Goal: Contribute content: Add original content to the website for others to see

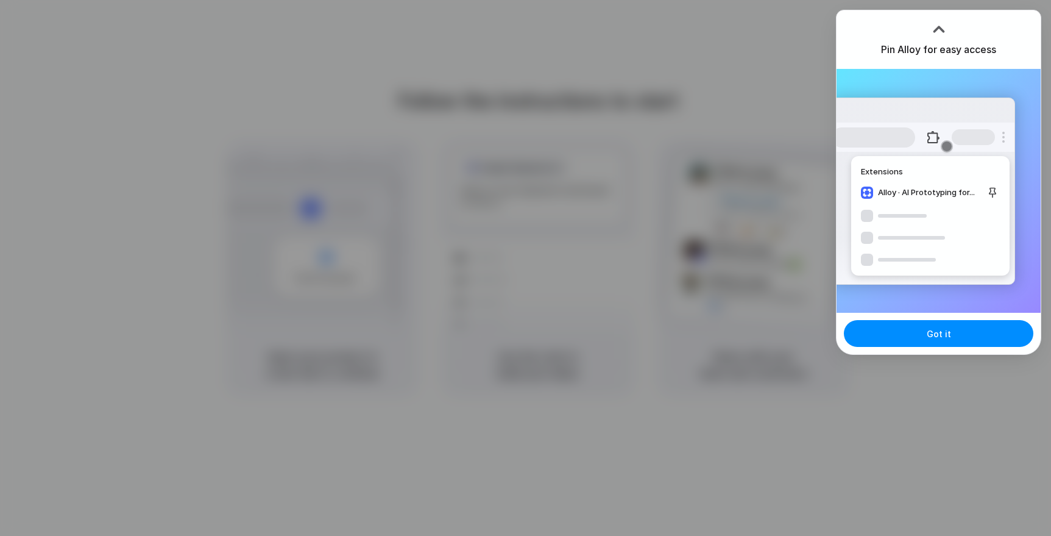
click at [685, 439] on div at bounding box center [525, 268] width 1051 height 536
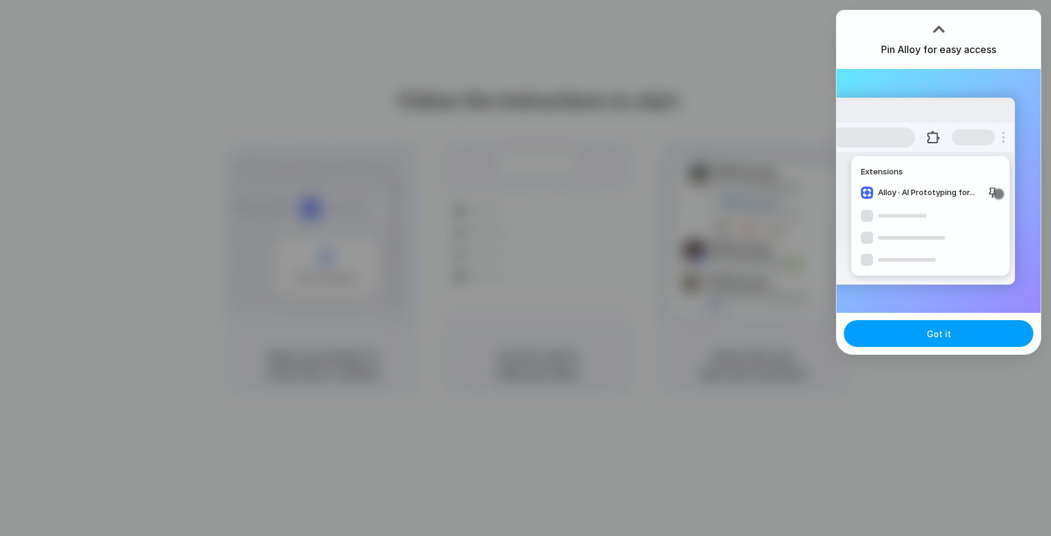
click at [935, 328] on span "Got it" at bounding box center [939, 333] width 24 height 13
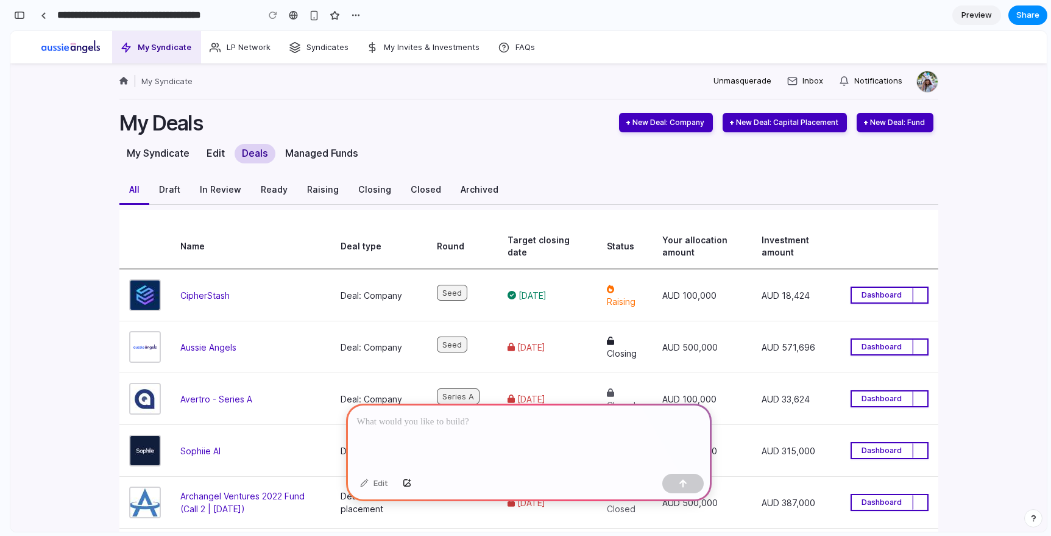
click at [609, 426] on p at bounding box center [529, 421] width 344 height 15
click at [510, 436] on div at bounding box center [529, 435] width 366 height 65
paste div
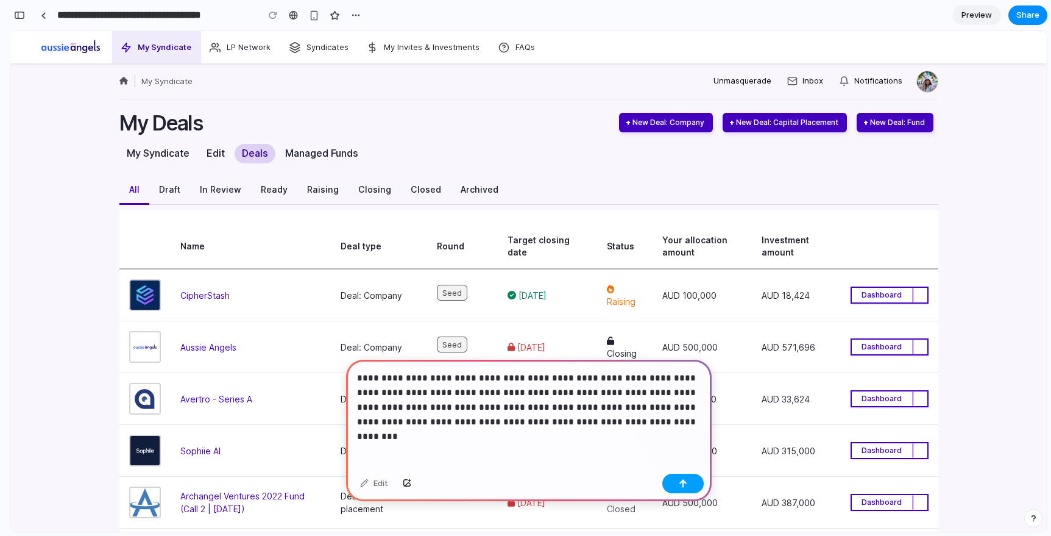
click at [684, 486] on div "button" at bounding box center [683, 483] width 9 height 9
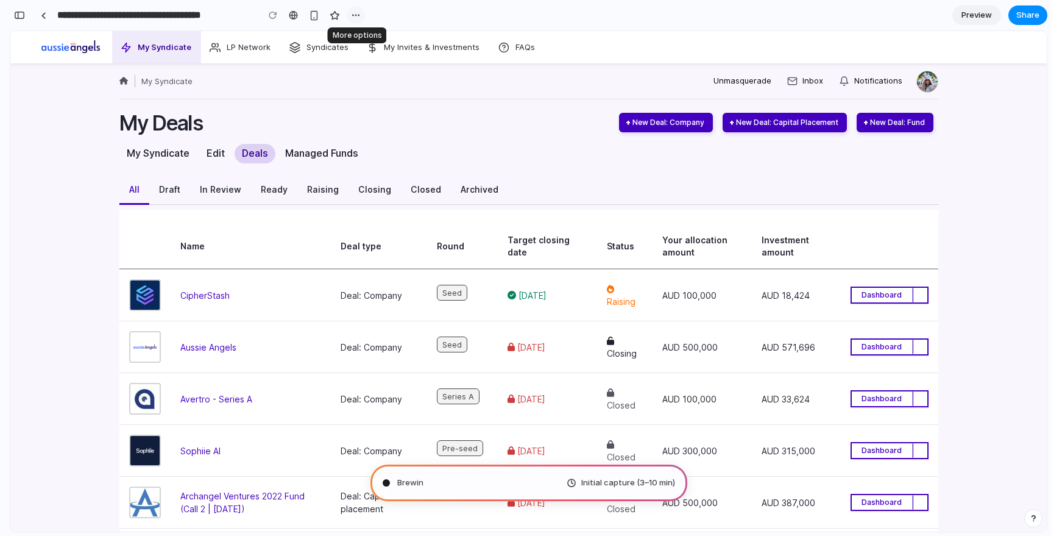
click at [354, 15] on div "button" at bounding box center [356, 15] width 10 height 10
click at [417, 12] on div "Duplicate Delete" at bounding box center [525, 268] width 1051 height 536
click at [22, 19] on button "button" at bounding box center [19, 14] width 19 height 19
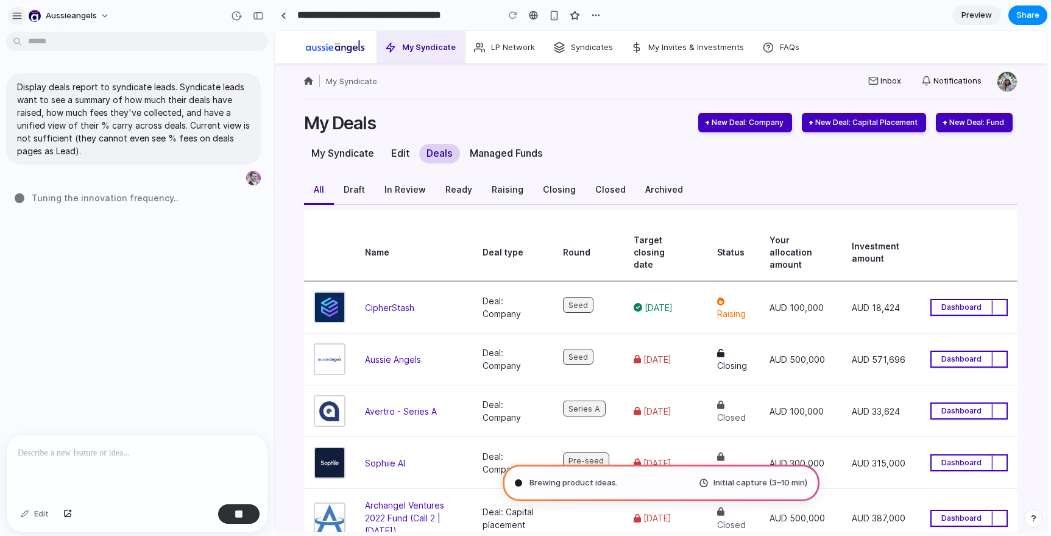
click at [10, 14] on button "button" at bounding box center [17, 16] width 18 height 18
click at [23, 16] on div "aussieangels" at bounding box center [63, 15] width 105 height 19
click at [107, 13] on button "aussieangels" at bounding box center [70, 15] width 92 height 19
click at [202, 20] on div "Settings Invite members Change theme Sign out" at bounding box center [525, 268] width 1051 height 536
click at [17, 21] on button "button" at bounding box center [17, 16] width 18 height 18
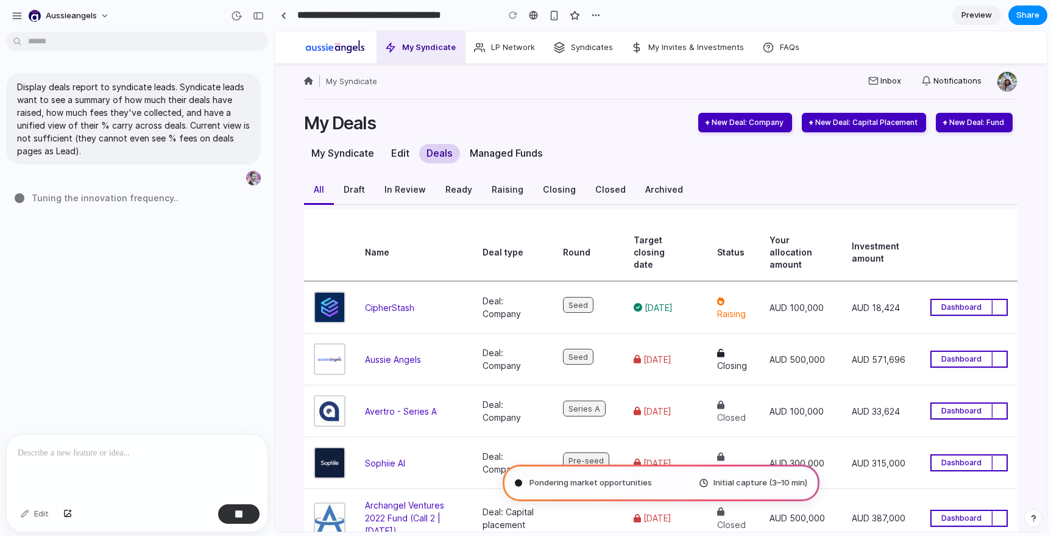
click at [183, 21] on div "aussieangels" at bounding box center [137, 14] width 274 height 29
click at [263, 18] on div "button" at bounding box center [258, 16] width 11 height 9
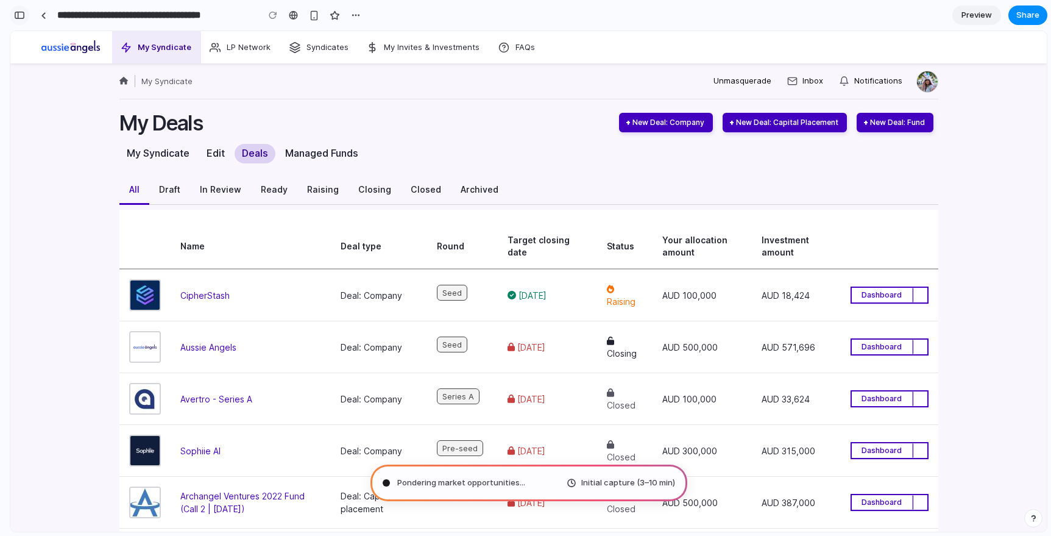
click at [21, 20] on button "button" at bounding box center [19, 14] width 19 height 19
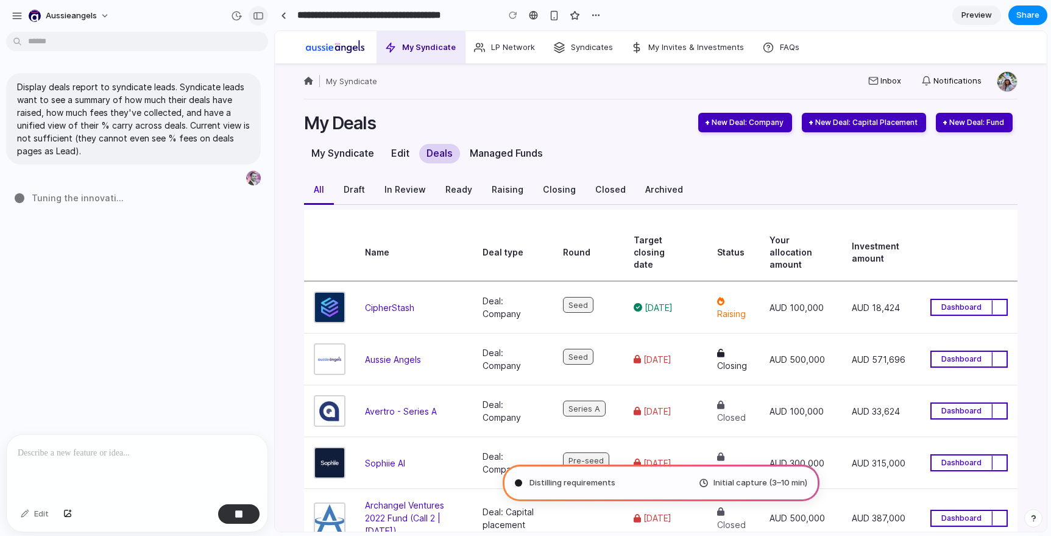
click at [258, 16] on div "button" at bounding box center [258, 16] width 11 height 9
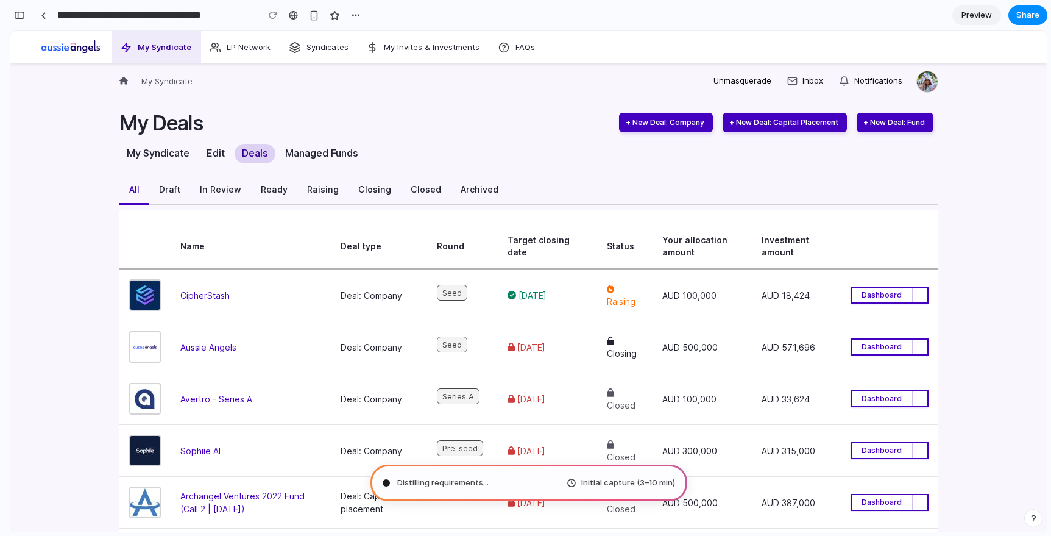
click at [462, 86] on ol "My Syndicate" at bounding box center [406, 81] width 578 height 16
type input "**********"
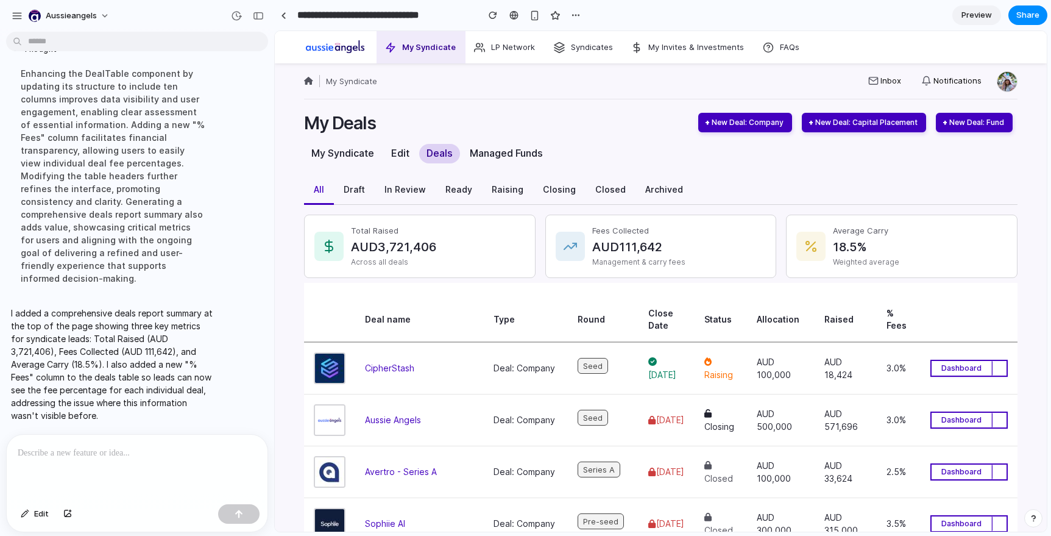
scroll to position [137, 0]
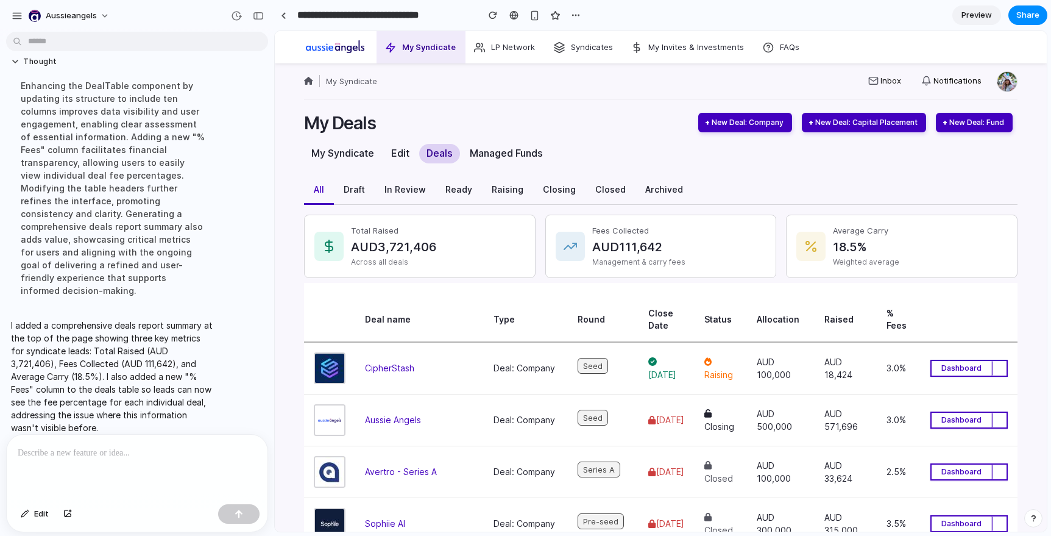
click at [96, 454] on p at bounding box center [137, 452] width 239 height 15
click at [517, 13] on div at bounding box center [513, 15] width 9 height 10
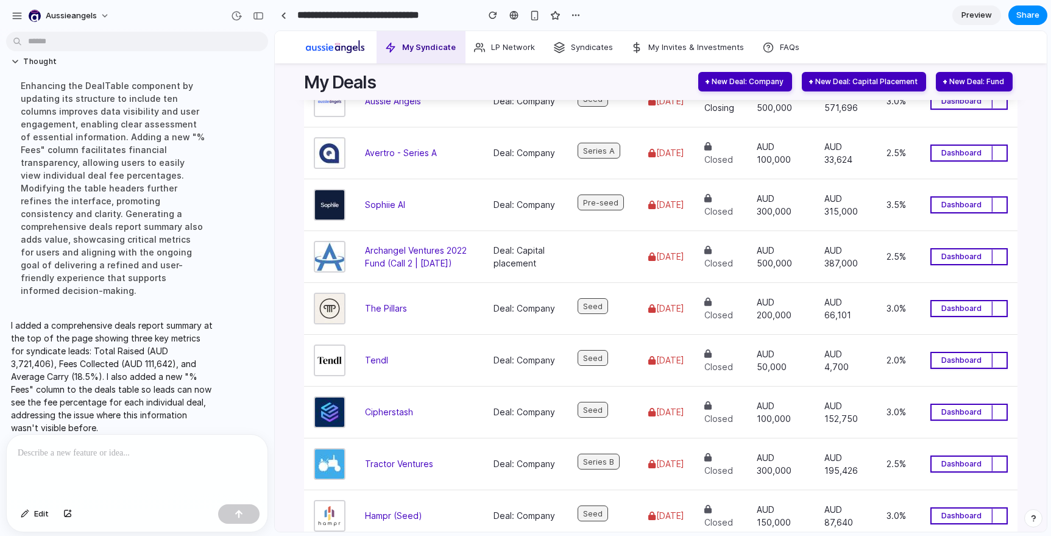
scroll to position [0, 0]
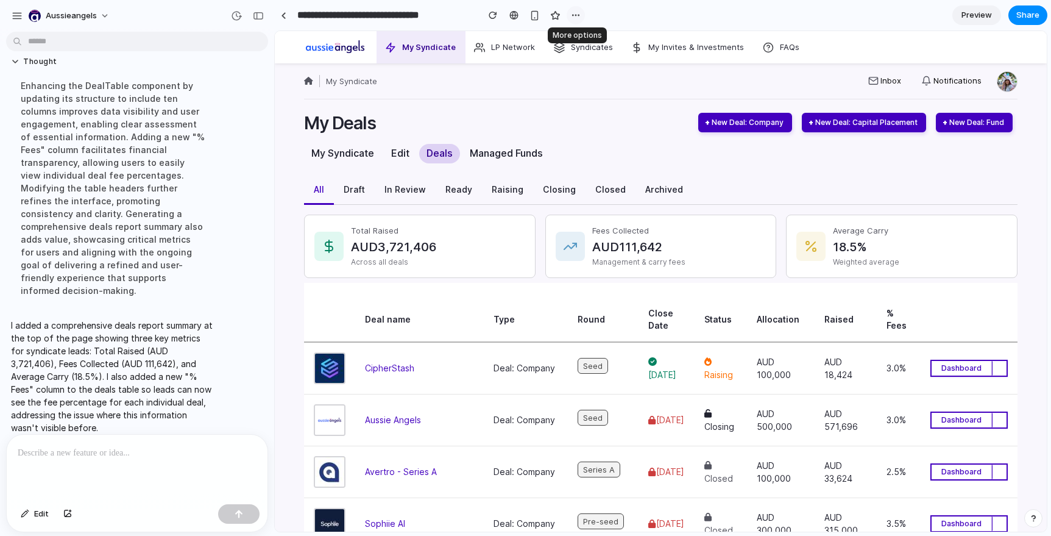
click at [575, 18] on div "button" at bounding box center [576, 15] width 10 height 10
click at [642, 13] on div "Duplicate Delete" at bounding box center [525, 268] width 1051 height 536
click at [980, 15] on span "Preview" at bounding box center [976, 15] width 30 height 12
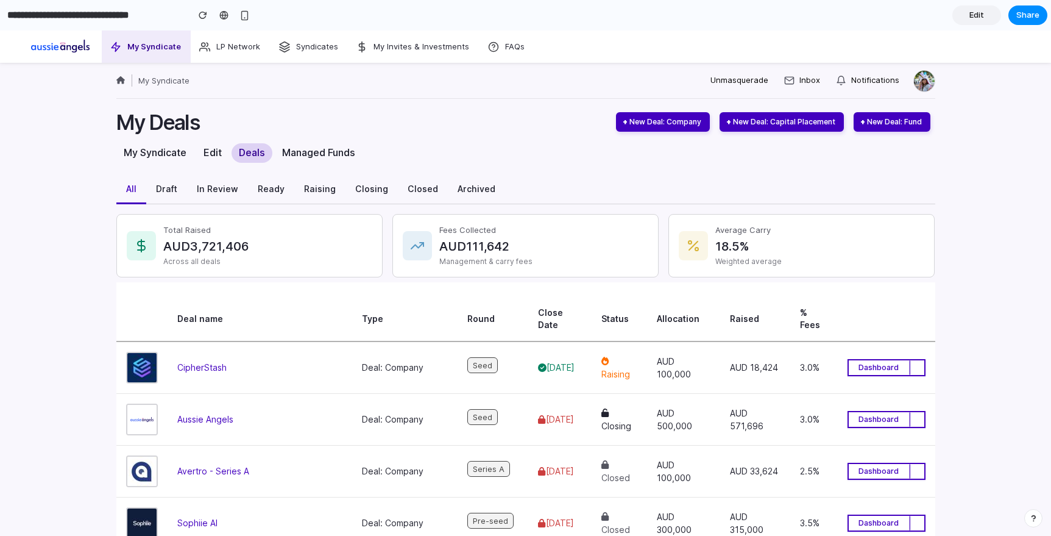
click at [980, 15] on span "Edit" at bounding box center [976, 15] width 15 height 12
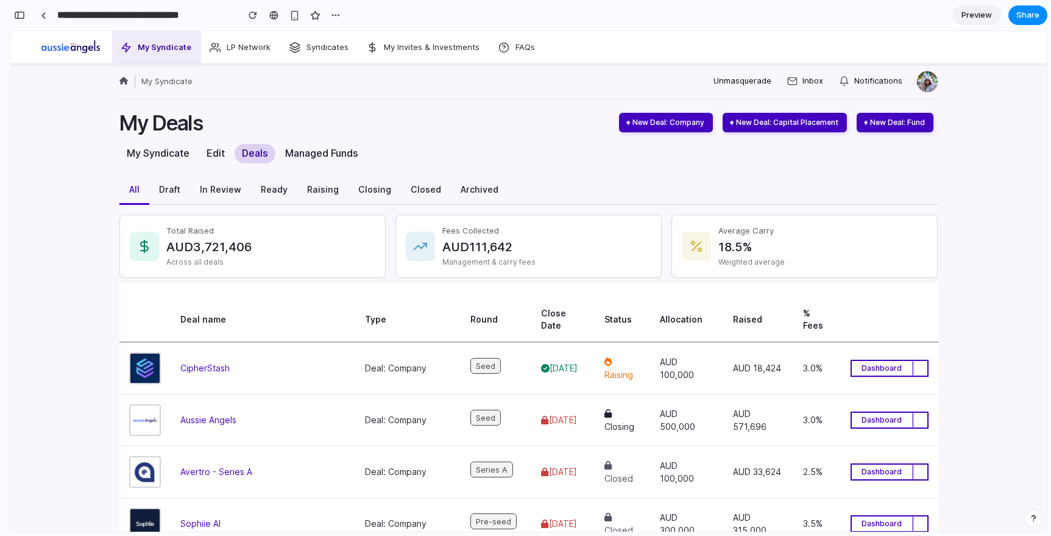
scroll to position [156, 0]
click at [24, 13] on div "button" at bounding box center [19, 15] width 11 height 9
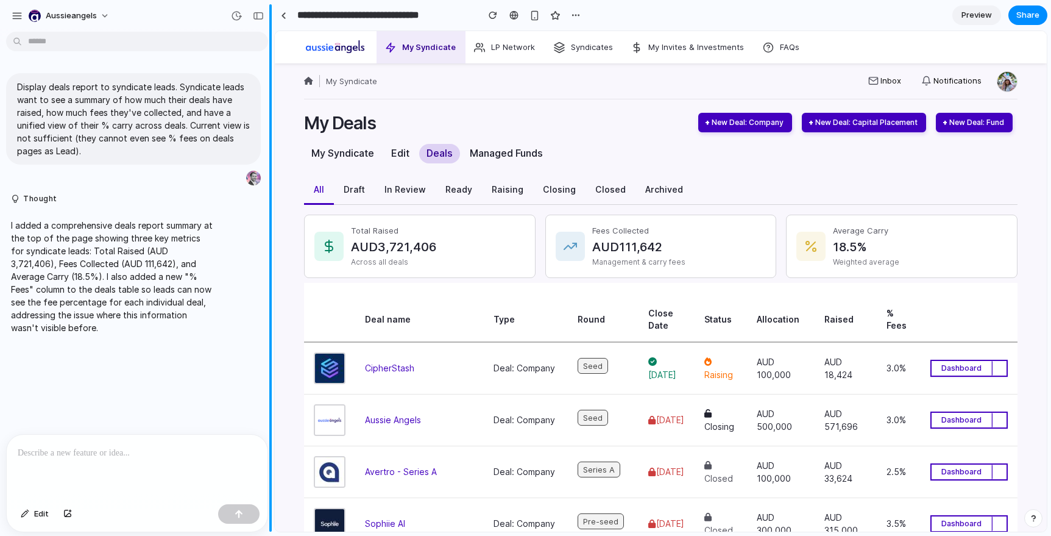
scroll to position [0, 0]
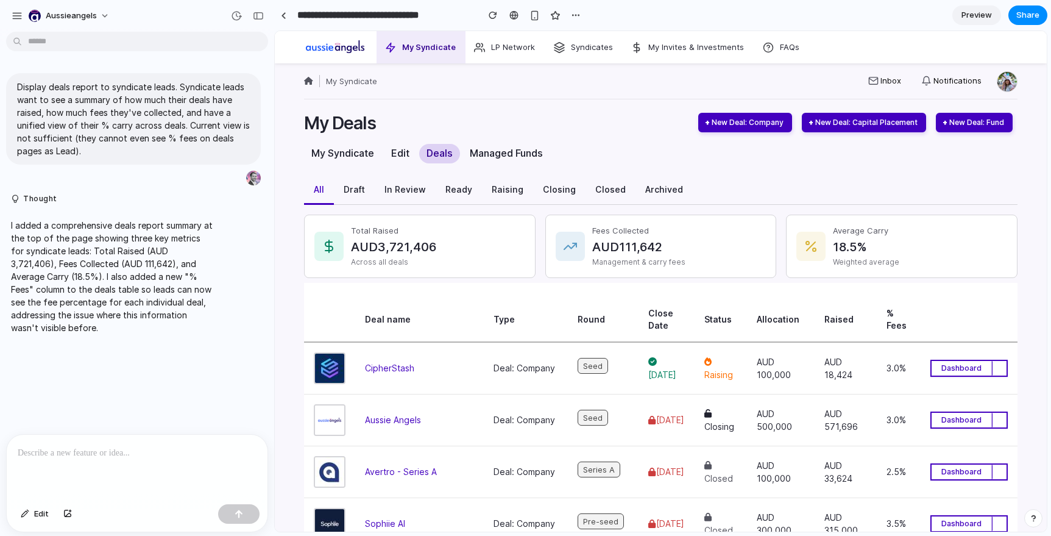
click at [122, 252] on p "I added a comprehensive deals report summary at the top of the page showing thr…" at bounding box center [112, 276] width 203 height 115
click at [150, 448] on p at bounding box center [137, 452] width 239 height 15
click at [359, 193] on link "Draft" at bounding box center [354, 192] width 41 height 26
click at [316, 189] on link "All" at bounding box center [319, 192] width 30 height 26
click at [610, 188] on link "Closed" at bounding box center [611, 192] width 50 height 26
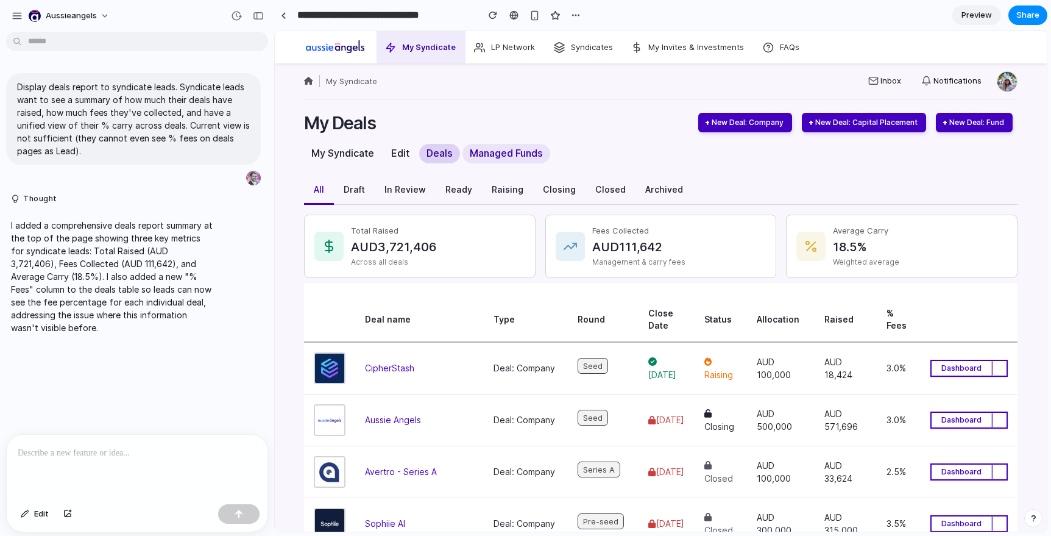
click at [489, 152] on link "Managed Funds" at bounding box center [506, 153] width 88 height 19
click at [408, 153] on link "Edit" at bounding box center [400, 153] width 33 height 19
click at [338, 152] on link "My Syndicate" at bounding box center [342, 153] width 77 height 19
click at [994, 83] on div "View profile Edit profile Log out" at bounding box center [1005, 81] width 26 height 22
click at [954, 79] on link "Notifications" at bounding box center [951, 81] width 80 height 24
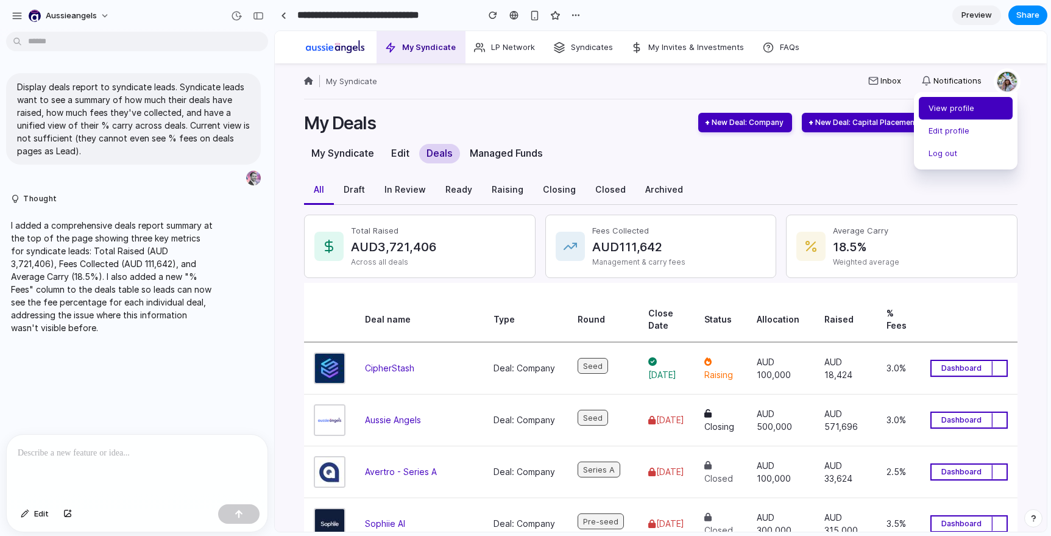
click at [967, 112] on link "View profile" at bounding box center [966, 108] width 94 height 23
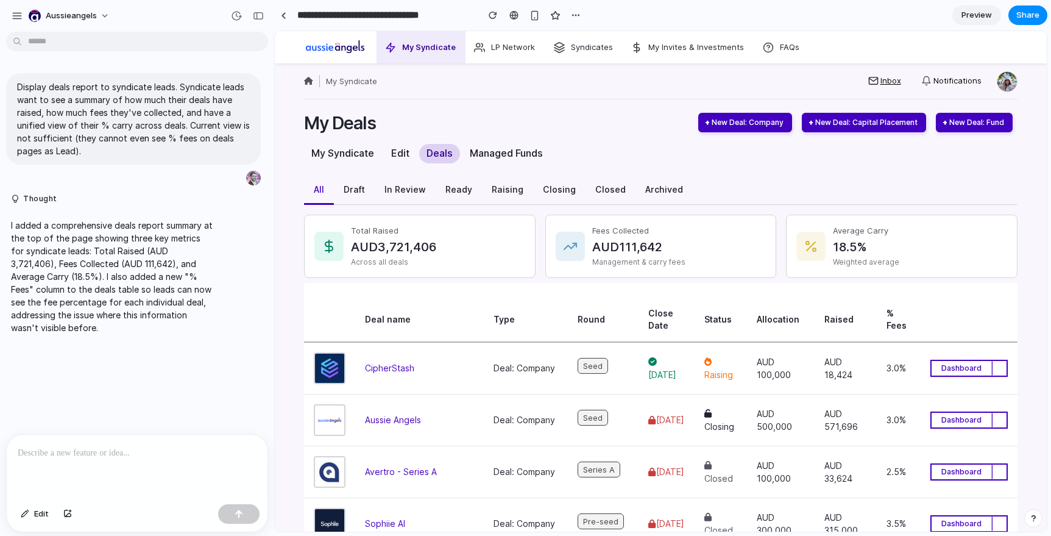
click at [891, 79] on link "Inbox" at bounding box center [884, 81] width 53 height 24
click at [358, 55] on img at bounding box center [335, 46] width 61 height 21
click at [510, 45] on link "LP Network" at bounding box center [505, 47] width 80 height 32
click at [599, 35] on link "Syndicates" at bounding box center [584, 47] width 78 height 32
click at [674, 46] on link "My Invites & Investments" at bounding box center [689, 47] width 132 height 32
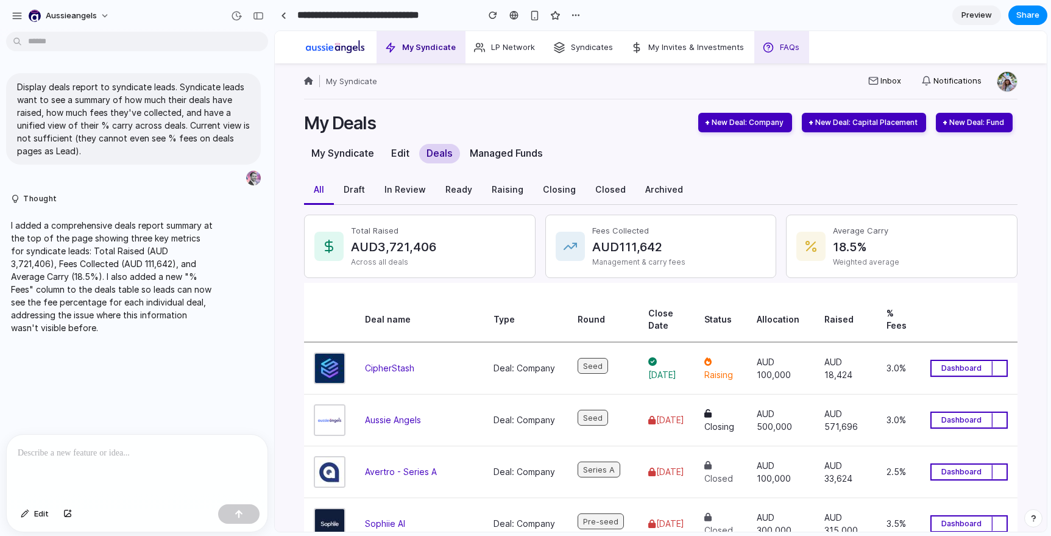
click at [780, 52] on link "FAQs" at bounding box center [781, 47] width 55 height 32
click at [603, 136] on div "My Deals New Deal: Company New Deal: Capital Placement New Deal: Fund" at bounding box center [660, 122] width 713 height 49
click at [151, 462] on div at bounding box center [137, 466] width 261 height 65
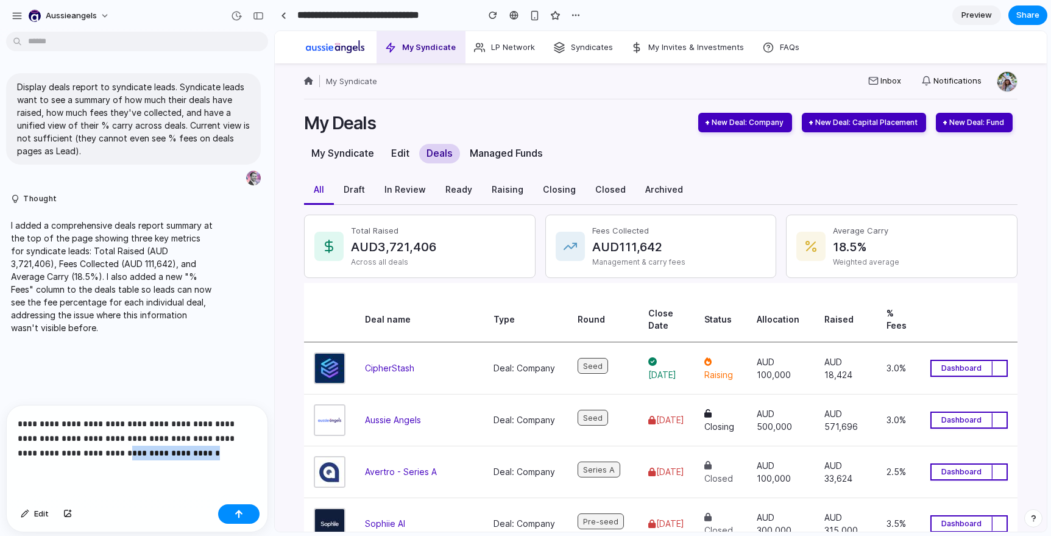
click at [68, 452] on p "**********" at bounding box center [137, 438] width 239 height 44
click at [52, 421] on p "**********" at bounding box center [137, 431] width 239 height 58
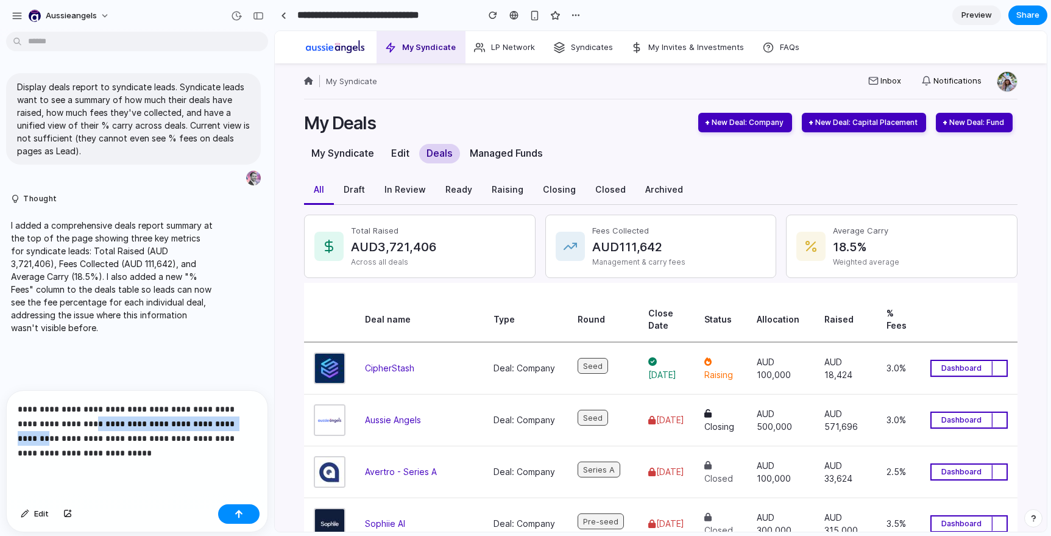
drag, startPoint x: 214, startPoint y: 423, endPoint x: 49, endPoint y: 422, distance: 164.5
click at [49, 422] on p "**********" at bounding box center [137, 431] width 239 height 58
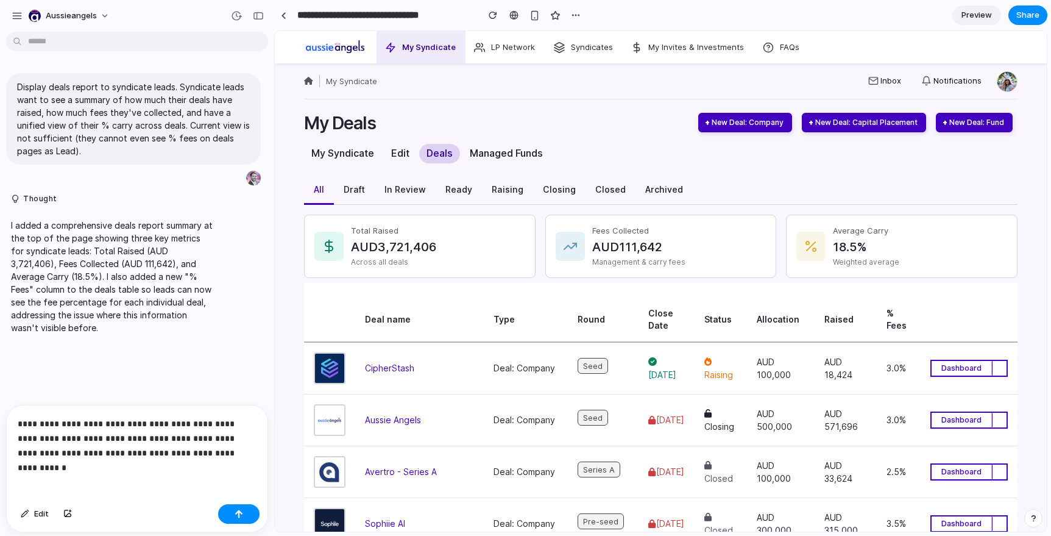
click at [196, 435] on p "**********" at bounding box center [137, 438] width 239 height 44
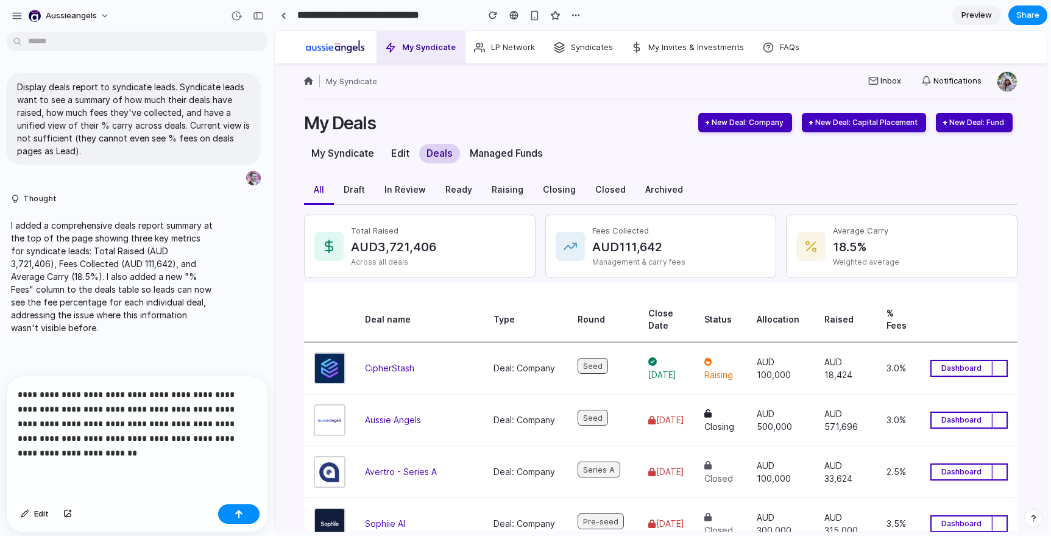
click at [158, 461] on div "**********" at bounding box center [137, 437] width 261 height 123
click at [171, 434] on p "**********" at bounding box center [137, 423] width 239 height 73
click at [144, 391] on p "**********" at bounding box center [137, 423] width 239 height 73
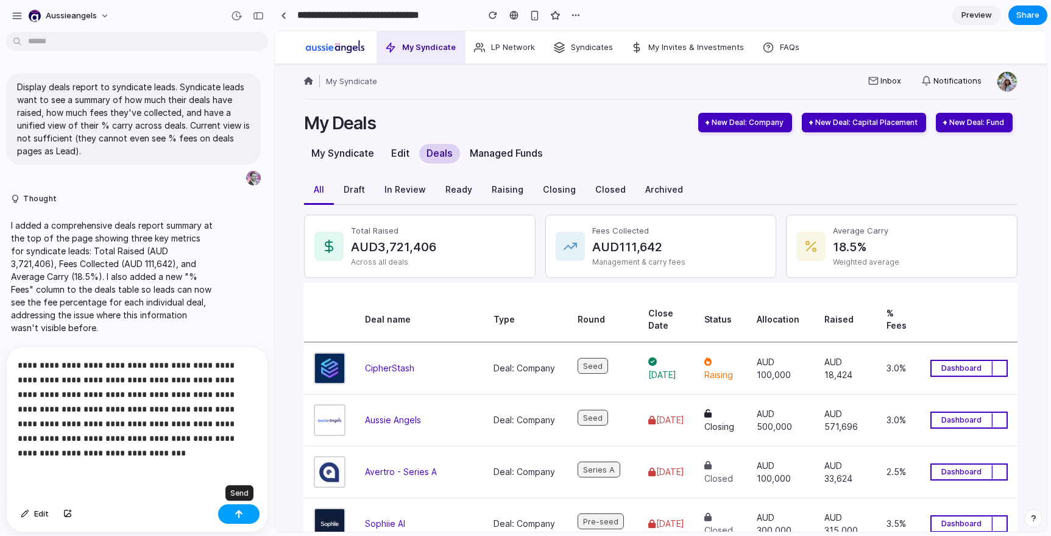
click at [241, 513] on div "button" at bounding box center [239, 513] width 9 height 9
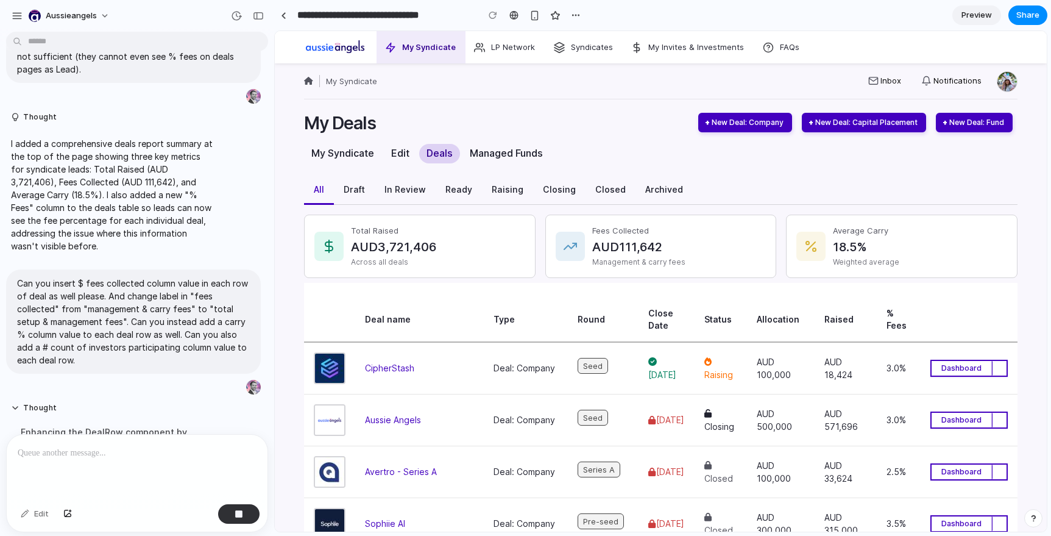
scroll to position [37, 0]
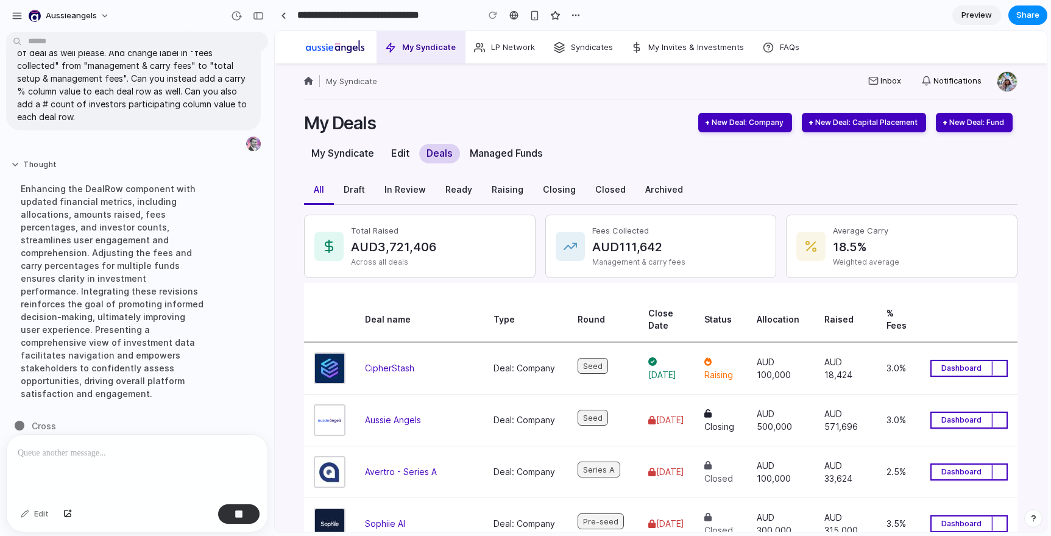
click at [16, 163] on button "Thought" at bounding box center [112, 165] width 203 height 10
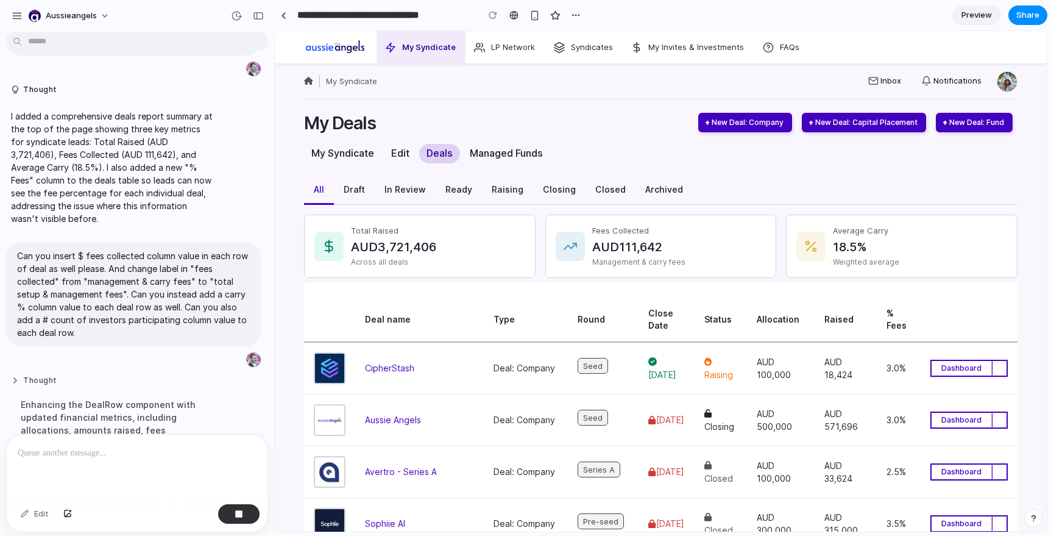
scroll to position [101, 0]
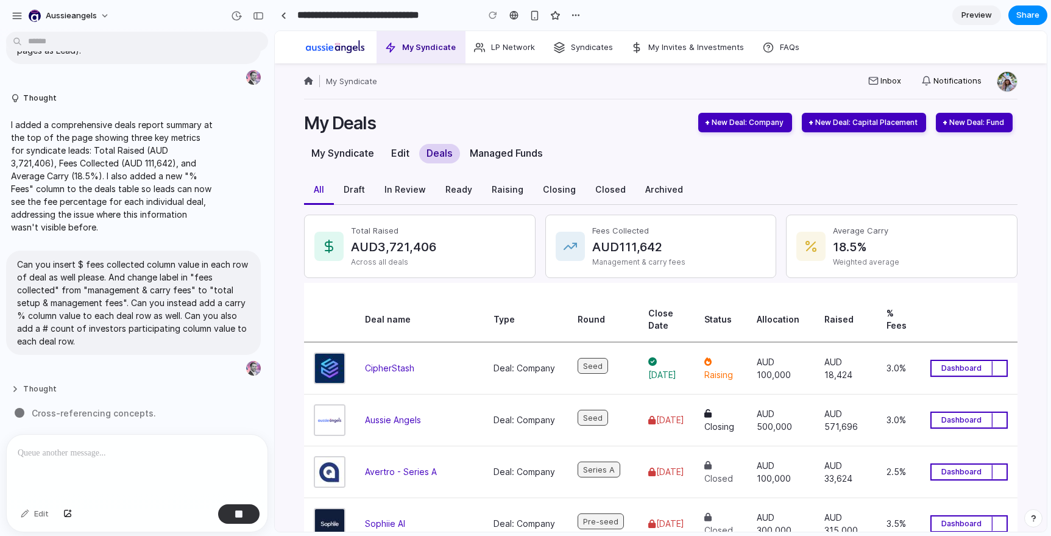
click at [18, 386] on button "Thought" at bounding box center [112, 389] width 203 height 10
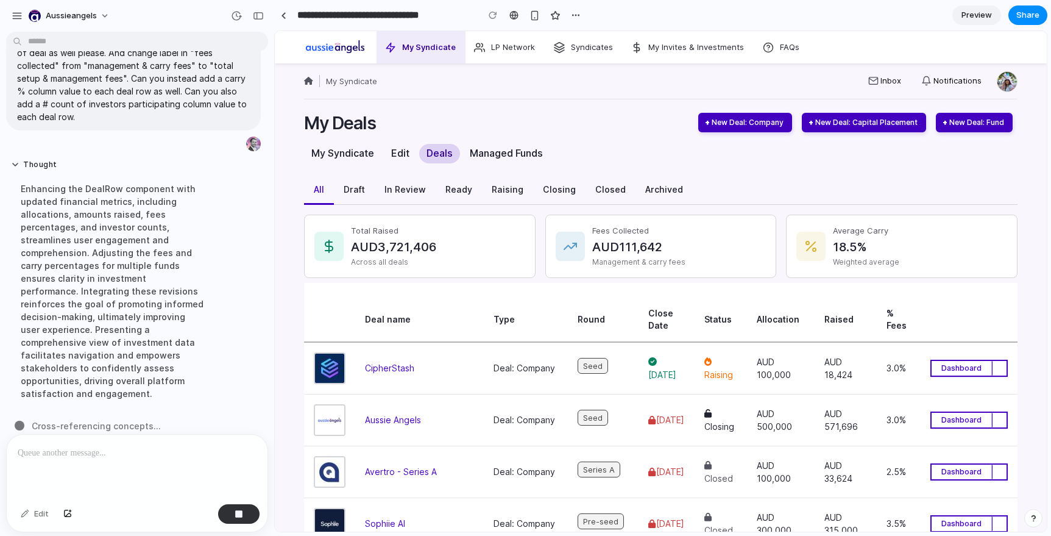
scroll to position [0, 0]
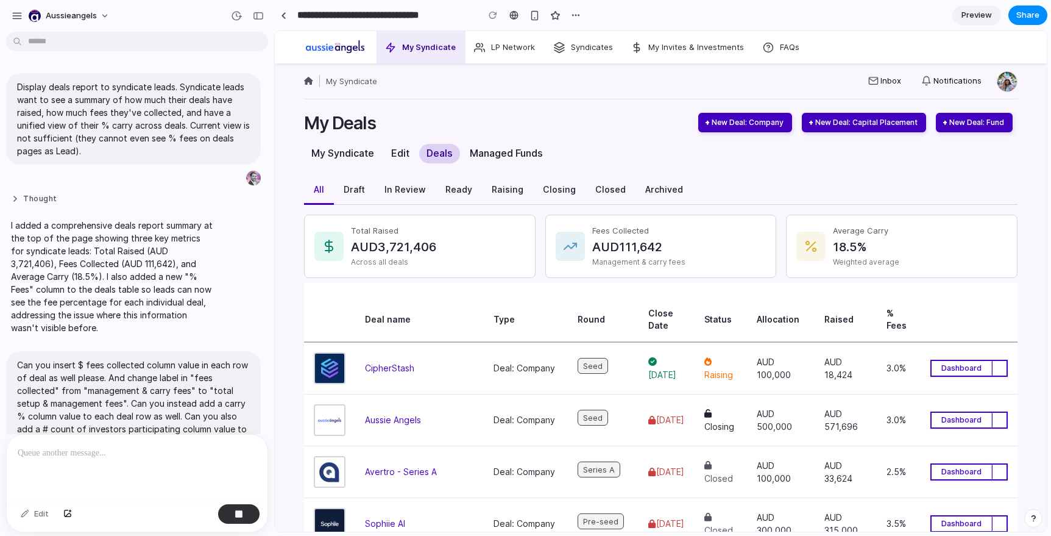
click at [16, 197] on button "Thought" at bounding box center [112, 199] width 203 height 10
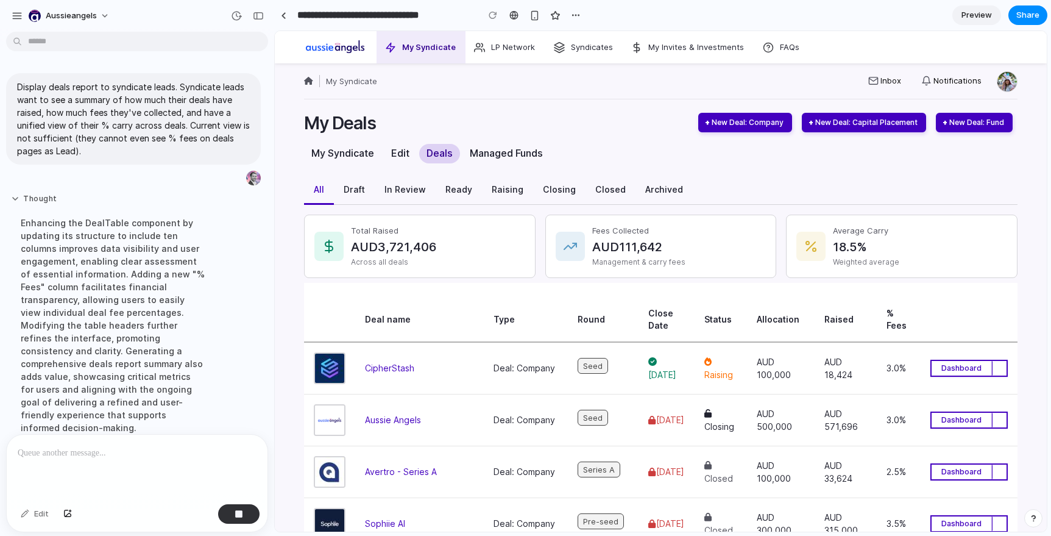
click at [16, 197] on button "Thought" at bounding box center [112, 199] width 203 height 10
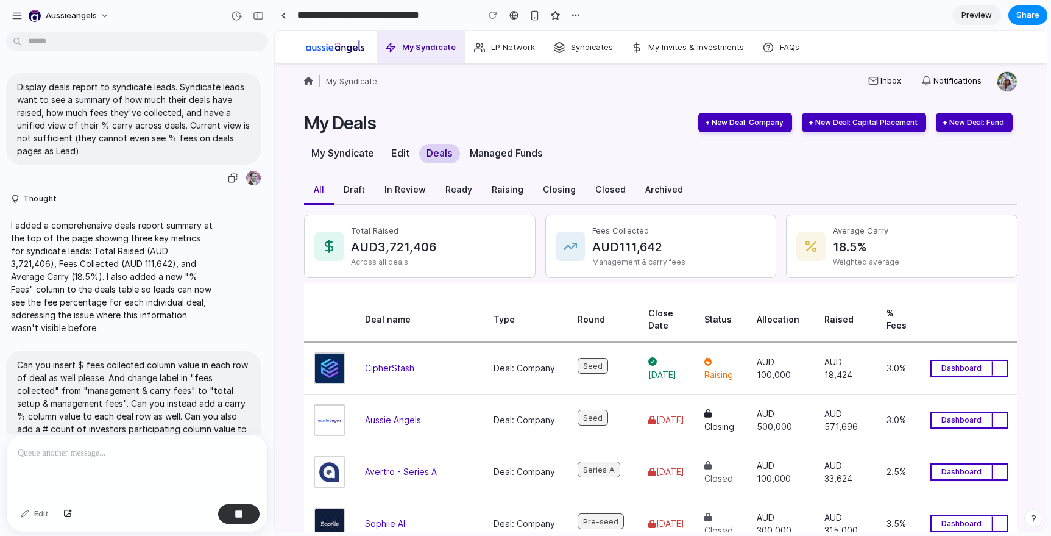
scroll to position [325, 0]
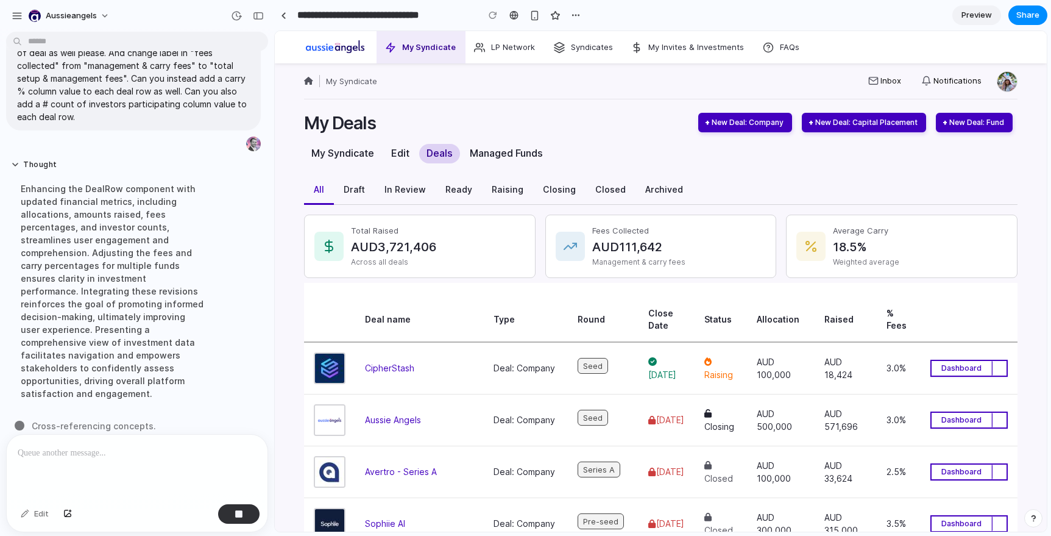
click at [161, 453] on p at bounding box center [137, 452] width 239 height 15
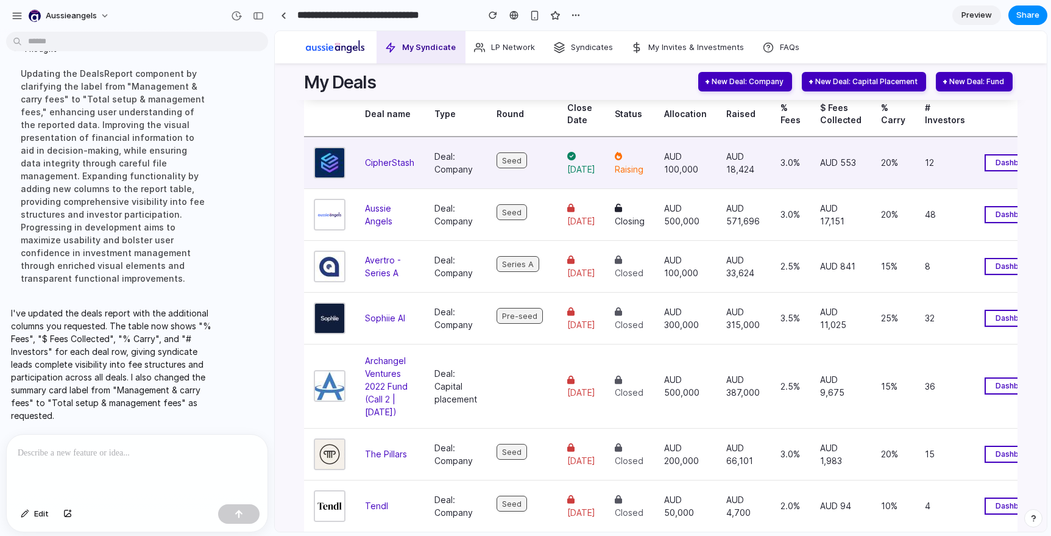
scroll to position [0, 0]
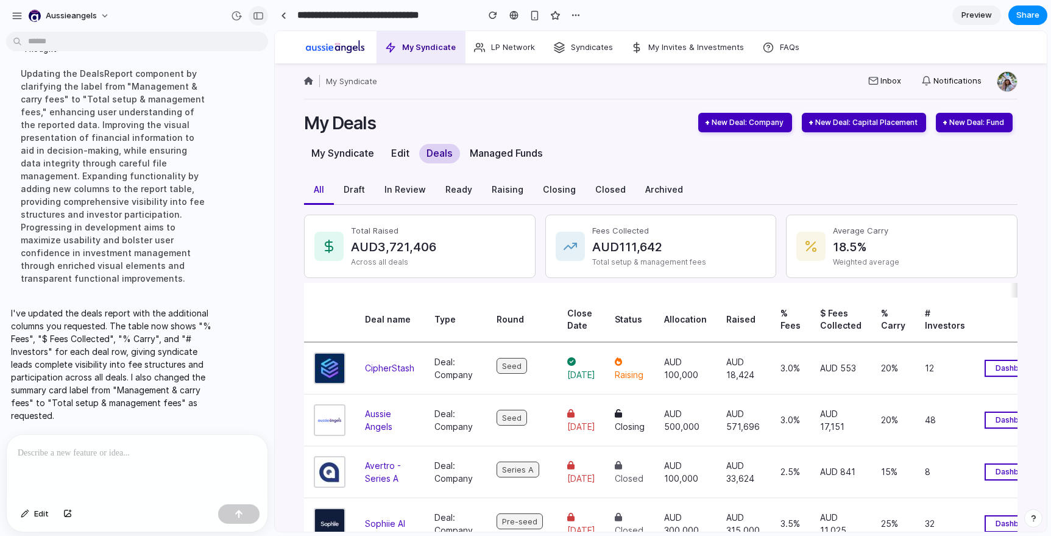
click at [257, 18] on div "button" at bounding box center [258, 16] width 11 height 9
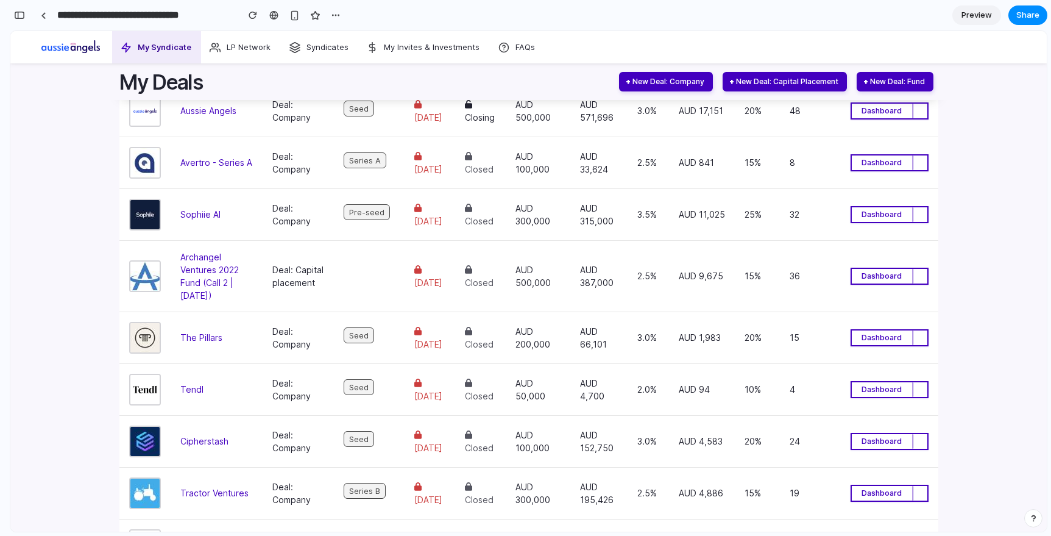
scroll to position [124, 0]
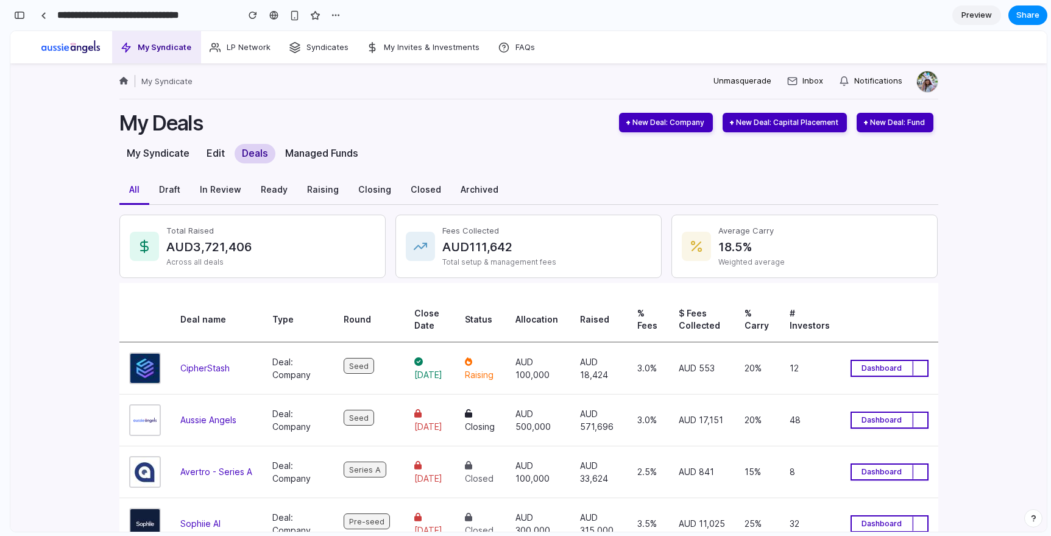
click at [1030, 26] on section "**********" at bounding box center [529, 15] width 1038 height 30
click at [1030, 21] on span "Share" at bounding box center [1027, 15] width 23 height 12
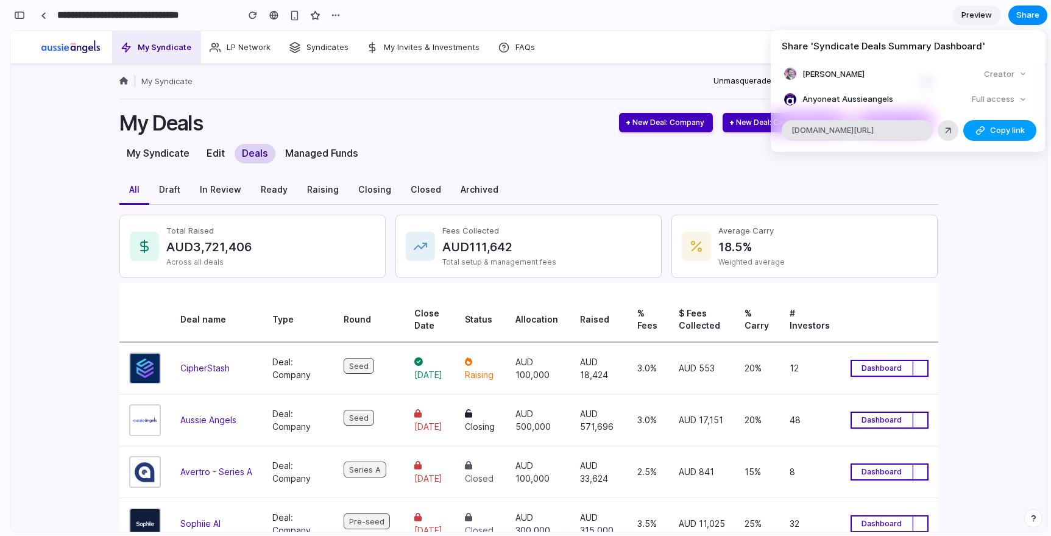
click at [1007, 133] on span "Copy link" at bounding box center [1007, 130] width 35 height 12
click at [1016, 361] on div "Share ' Syndicate Deals Summary Dashboard ' Vinko Grgić Creator Anyone at Aussi…" at bounding box center [525, 268] width 1051 height 536
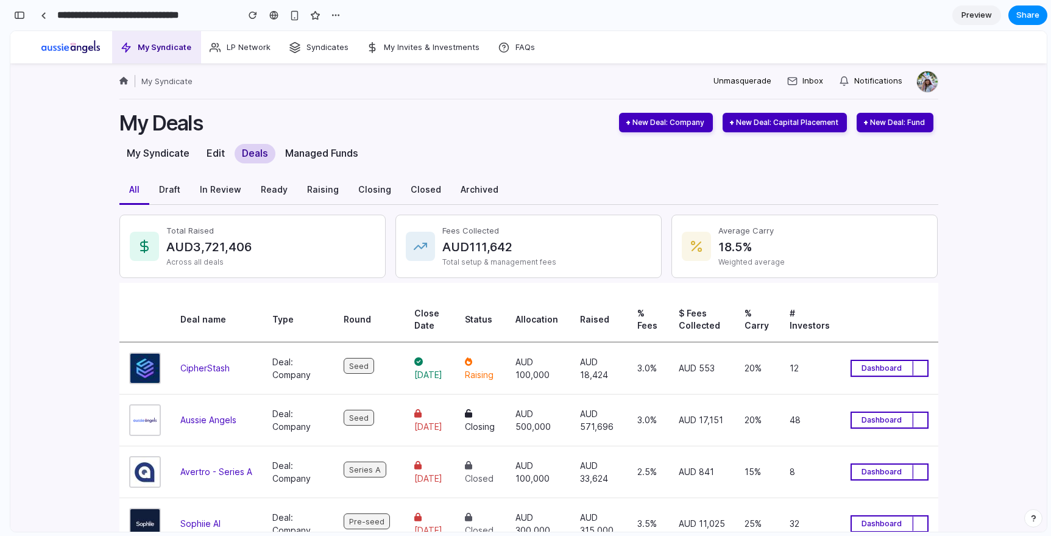
click at [42, 17] on div at bounding box center [43, 15] width 5 height 7
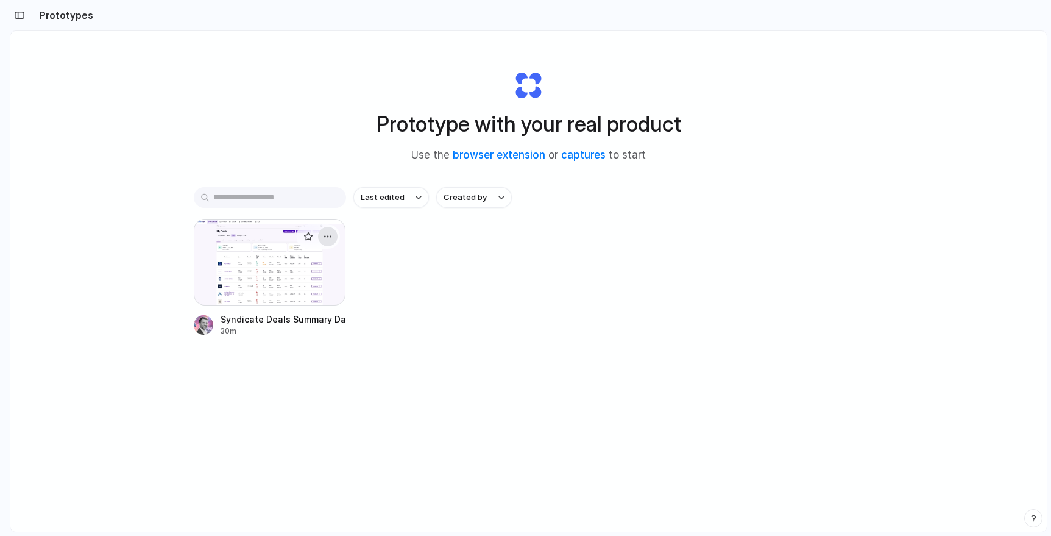
click at [327, 238] on div "button" at bounding box center [328, 237] width 10 height 10
click at [460, 425] on div "Open in new tab Rename Copy link Delete" at bounding box center [525, 268] width 1051 height 536
click at [331, 238] on div "button" at bounding box center [328, 237] width 10 height 10
click at [284, 284] on span "Rename" at bounding box center [284, 284] width 31 height 12
type input "**********"
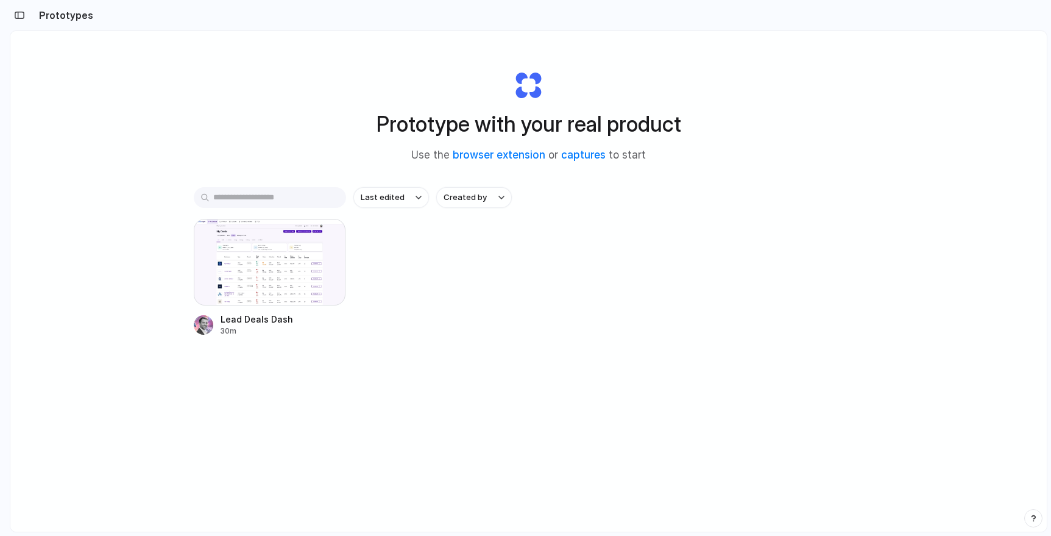
click at [639, 429] on div "Prototype with your real product Use the browser extension or captures to start…" at bounding box center [528, 313] width 1036 height 565
click at [300, 264] on div at bounding box center [270, 262] width 152 height 87
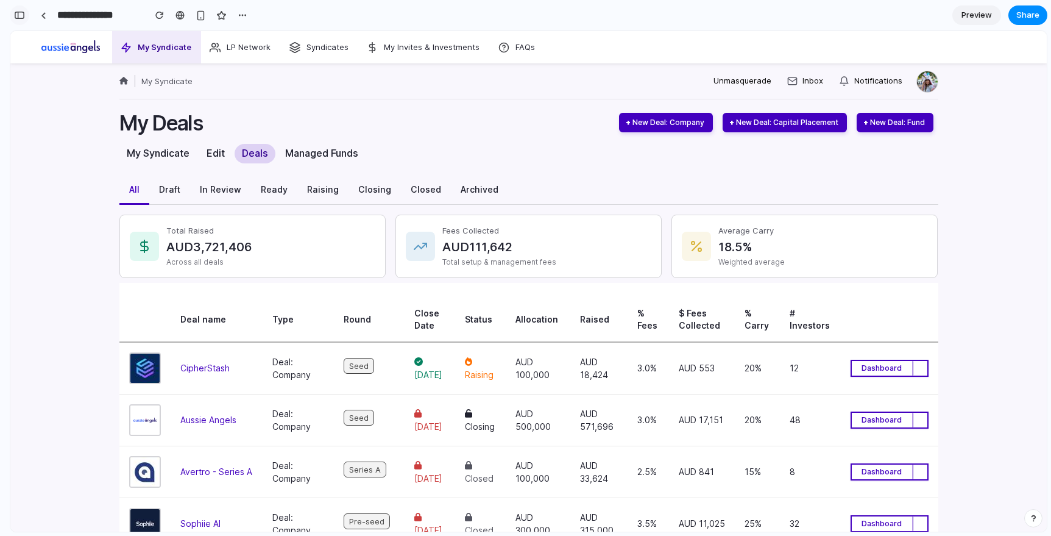
click at [23, 12] on div "button" at bounding box center [19, 15] width 11 height 9
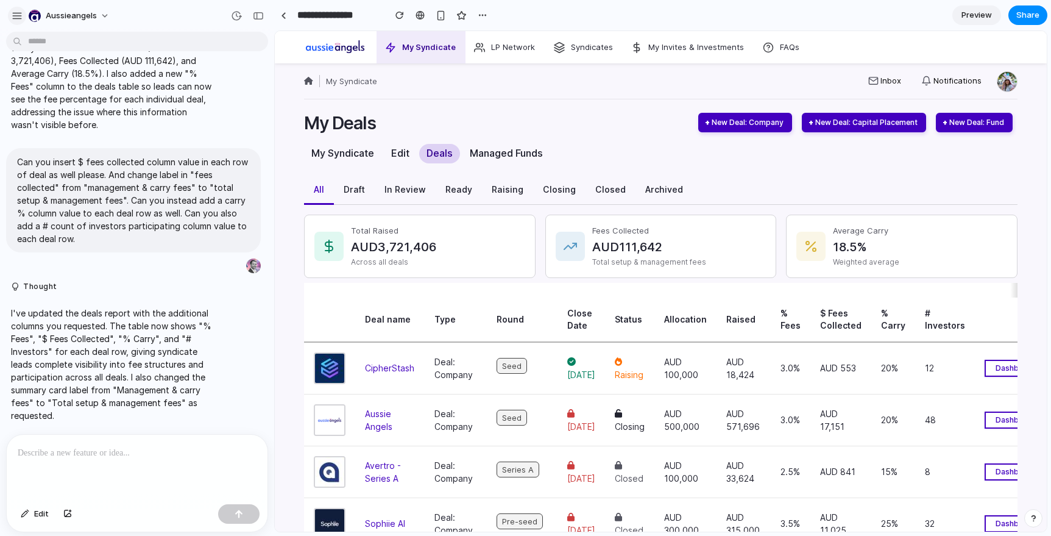
click at [23, 20] on button "button" at bounding box center [17, 16] width 18 height 18
drag, startPoint x: 550, startPoint y: 107, endPoint x: 409, endPoint y: 88, distance: 142.1
click at [17, 16] on div "button" at bounding box center [17, 15] width 11 height 11
click at [476, 6] on div at bounding box center [482, 15] width 18 height 18
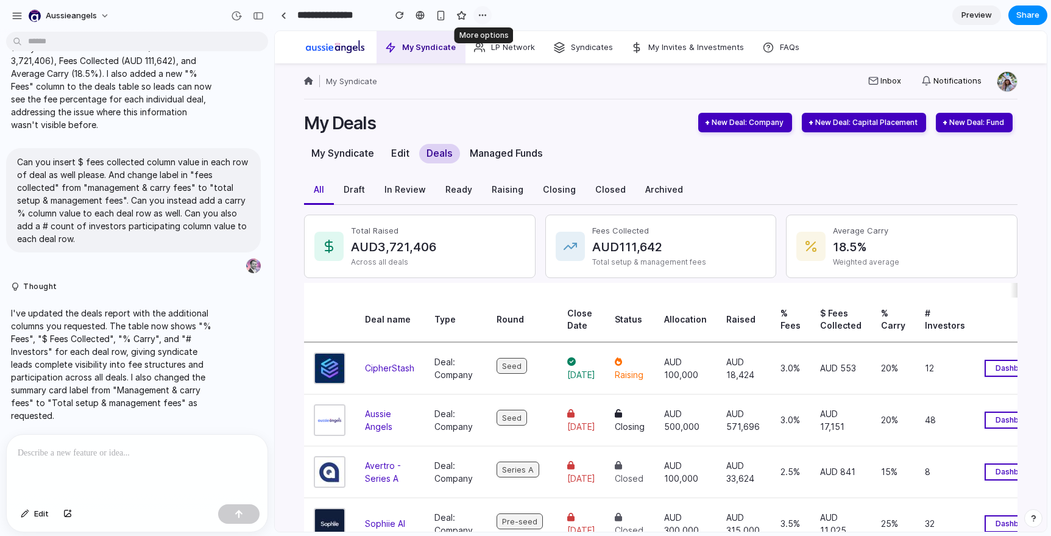
click at [484, 11] on div "button" at bounding box center [483, 15] width 10 height 10
click at [561, 16] on div "Duplicate Delete" at bounding box center [525, 268] width 1051 height 536
click at [18, 19] on div "button" at bounding box center [17, 15] width 11 height 11
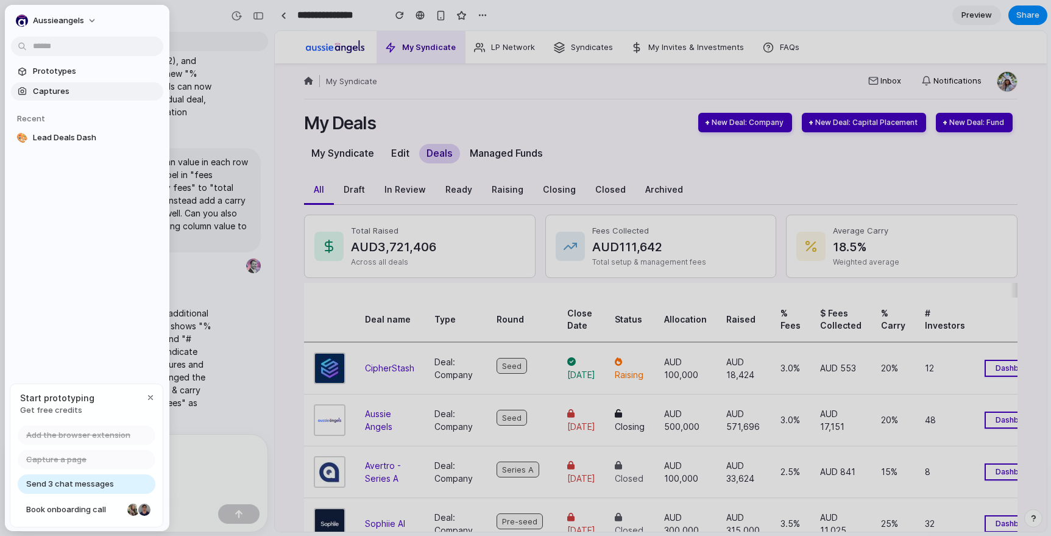
click at [51, 93] on span "Captures" at bounding box center [96, 91] width 126 height 12
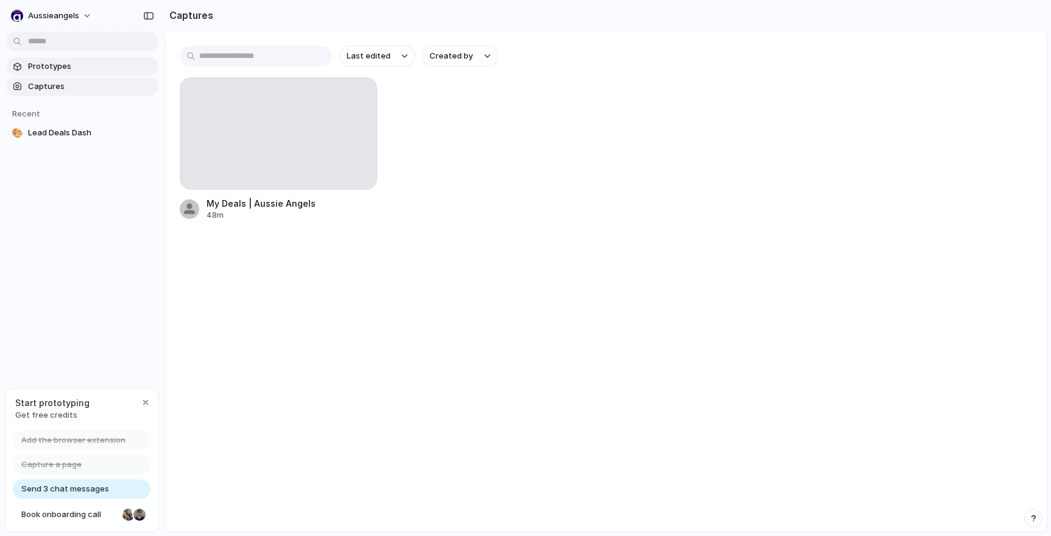
click at [53, 63] on span "Prototypes" at bounding box center [91, 66] width 126 height 12
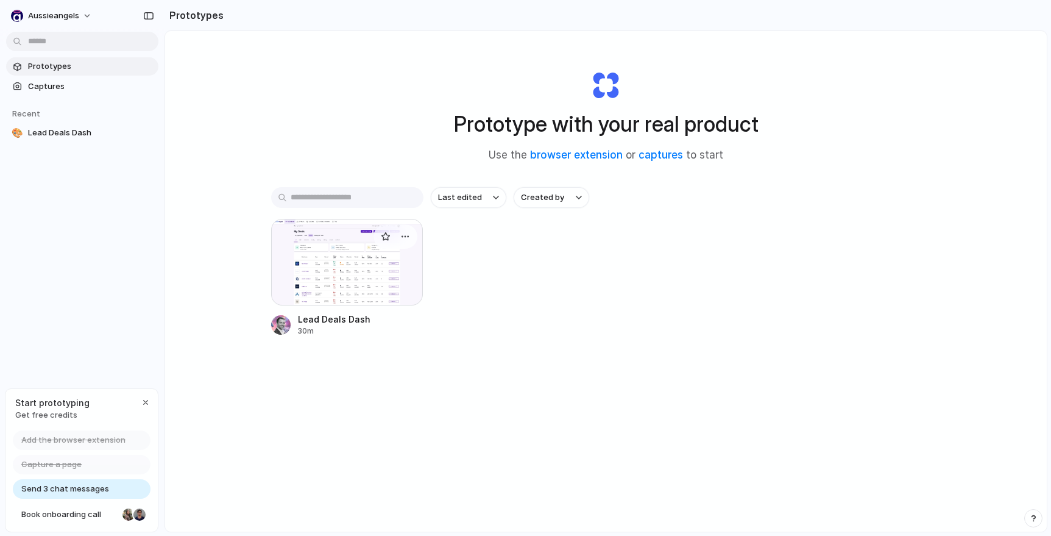
click at [340, 264] on div at bounding box center [347, 262] width 152 height 87
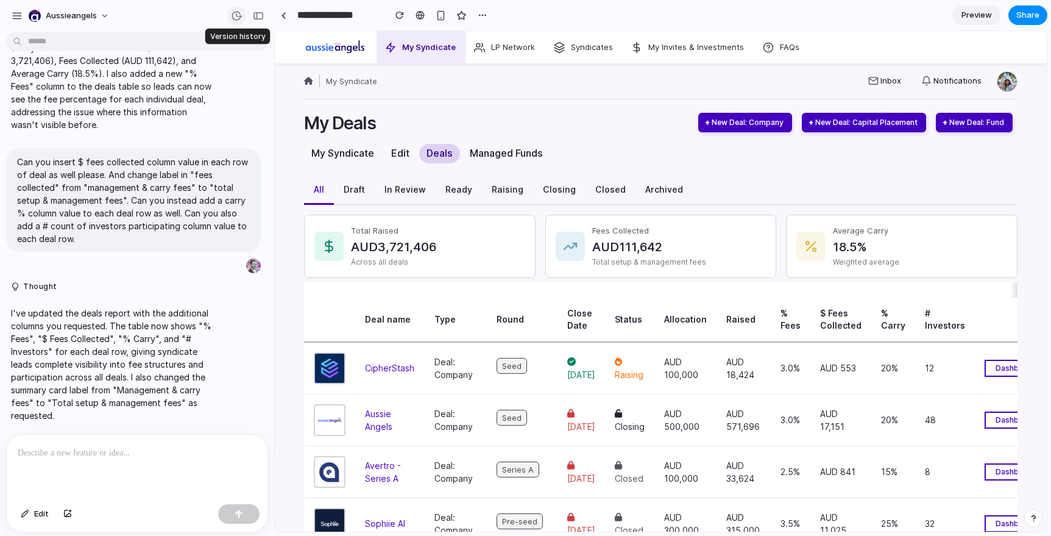
click at [237, 13] on div "button" at bounding box center [236, 15] width 11 height 11
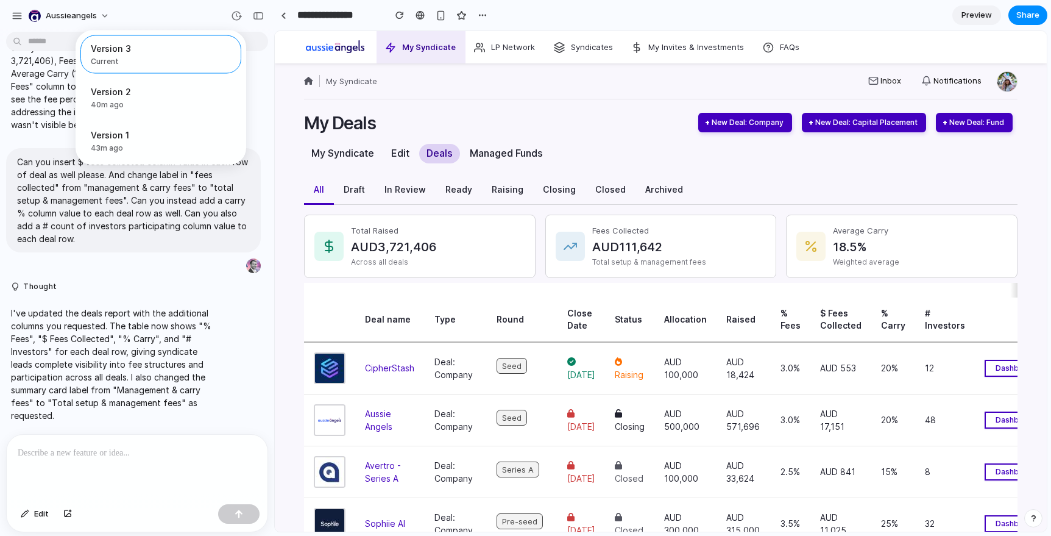
click at [208, 7] on div "Version 3 Current Version 2 40m ago Restore Version 1 43m ago Restore" at bounding box center [525, 268] width 1051 height 536
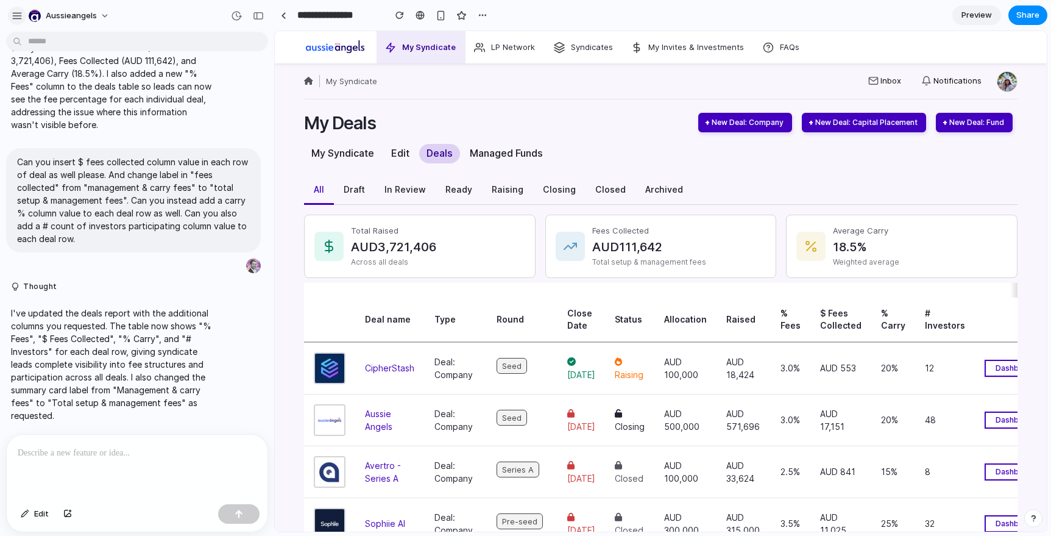
click at [21, 15] on div "button" at bounding box center [17, 15] width 11 height 11
click at [670, 141] on div "My Deals New Deal: Company New Deal: Capital Placement New Deal: Fund" at bounding box center [660, 122] width 713 height 49
